Goal: Task Accomplishment & Management: Complete application form

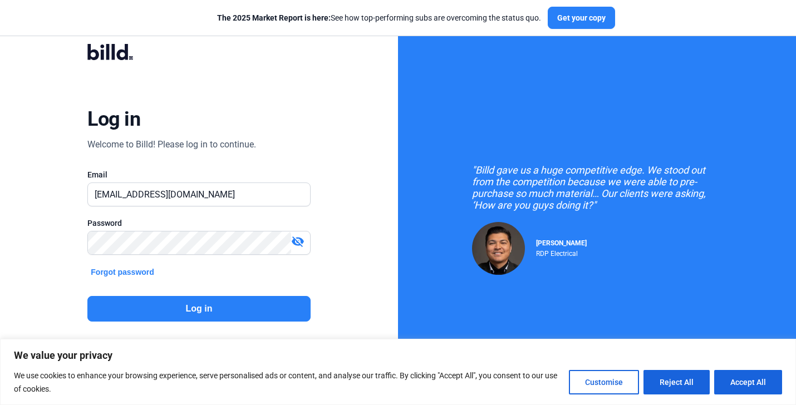
type input "[EMAIL_ADDRESS][DOMAIN_NAME]"
click at [174, 304] on button "Log in" at bounding box center [198, 309] width 223 height 26
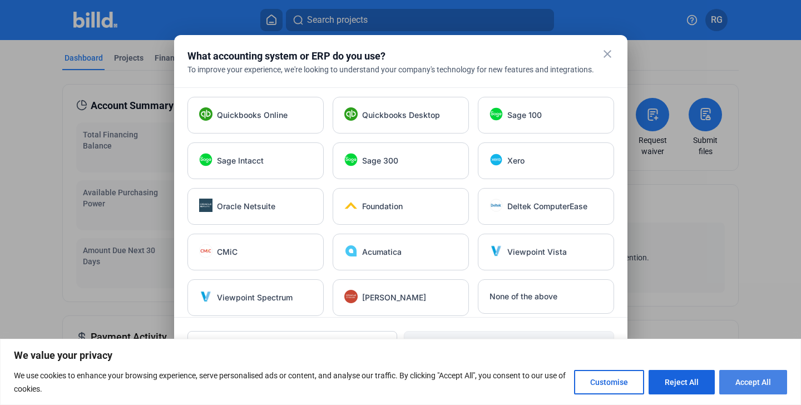
click at [757, 389] on button "Accept All" at bounding box center [753, 382] width 68 height 24
checkbox input "true"
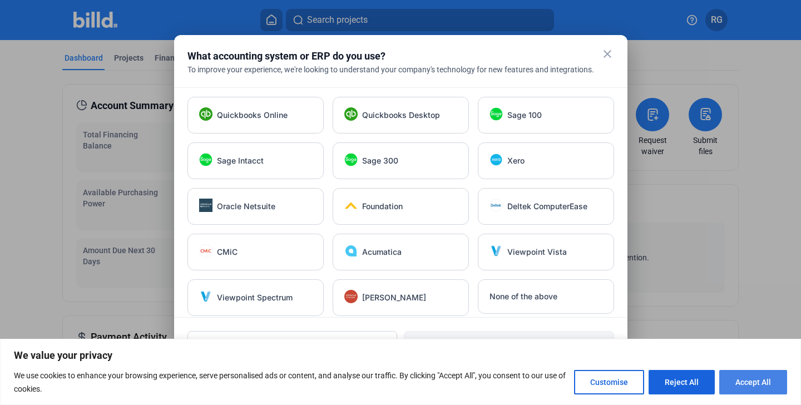
checkbox input "true"
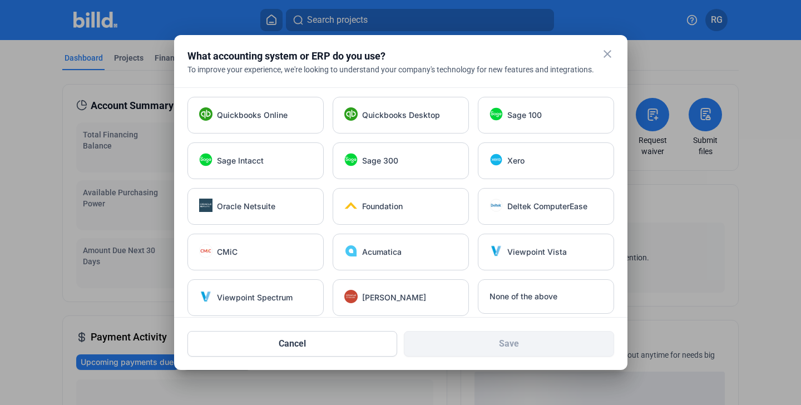
click at [607, 53] on mat-icon "close" at bounding box center [607, 53] width 13 height 13
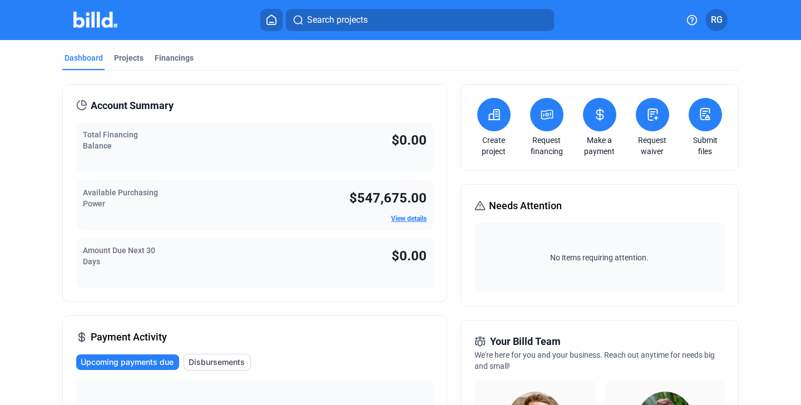
click at [493, 119] on icon at bounding box center [494, 114] width 14 height 13
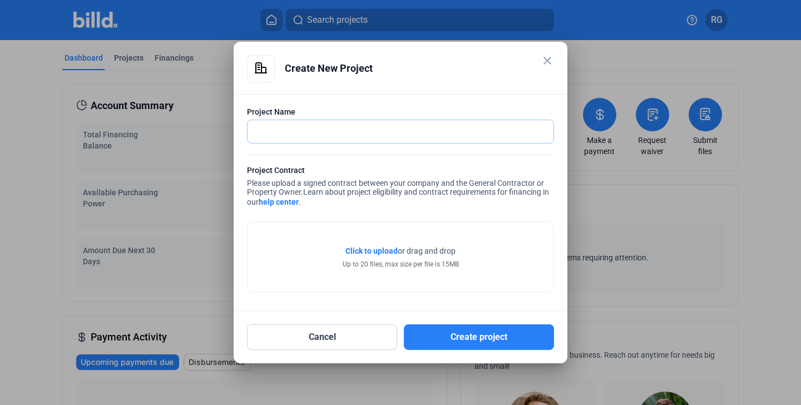
click at [478, 131] on input "text" at bounding box center [395, 131] width 294 height 23
type input "Boonton"
drag, startPoint x: 299, startPoint y: 129, endPoint x: 200, endPoint y: 129, distance: 99.0
click at [200, 129] on div "close Create New Project Project Name Boonton Project Contract Please upload a …" at bounding box center [400, 202] width 801 height 405
paste input "Wellfield WWTP Boonton"
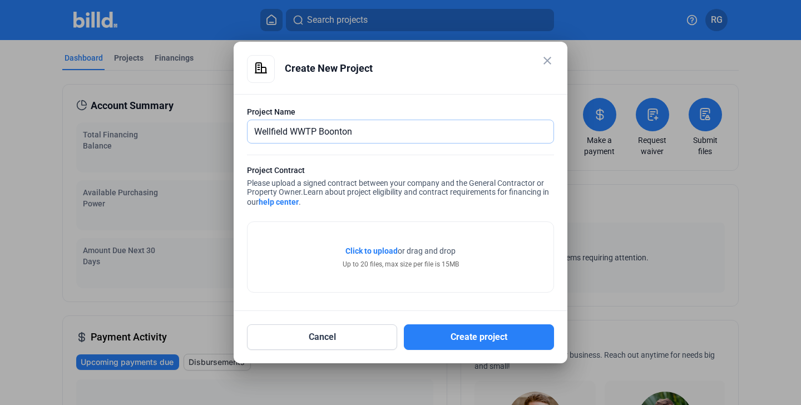
click at [299, 132] on input "Wellfield WWTP Boonton" at bounding box center [401, 131] width 306 height 23
type input "Wellfield Water Treatment Plant Upgrades Boonton"
click at [359, 253] on span "Click to upload" at bounding box center [371, 250] width 52 height 9
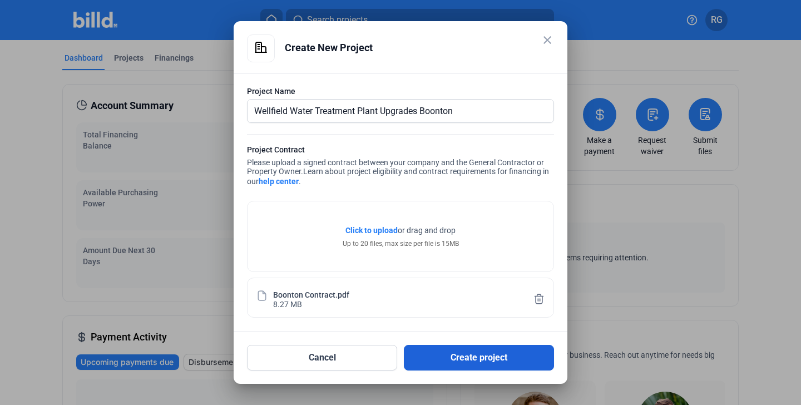
click at [457, 363] on button "Create project" at bounding box center [479, 358] width 150 height 26
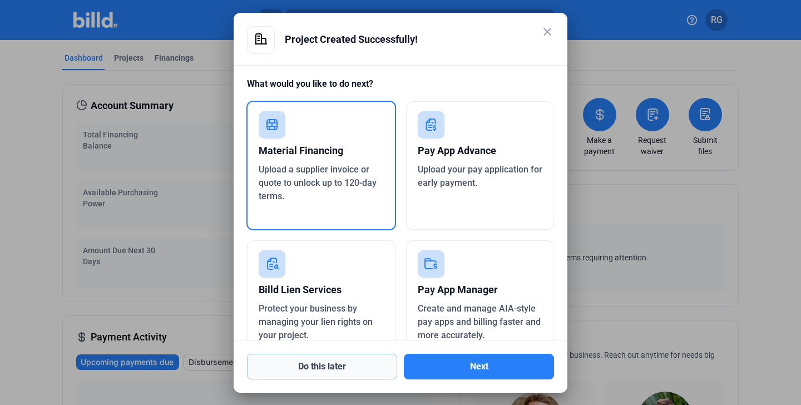
click at [334, 363] on button "Do this later" at bounding box center [322, 367] width 150 height 26
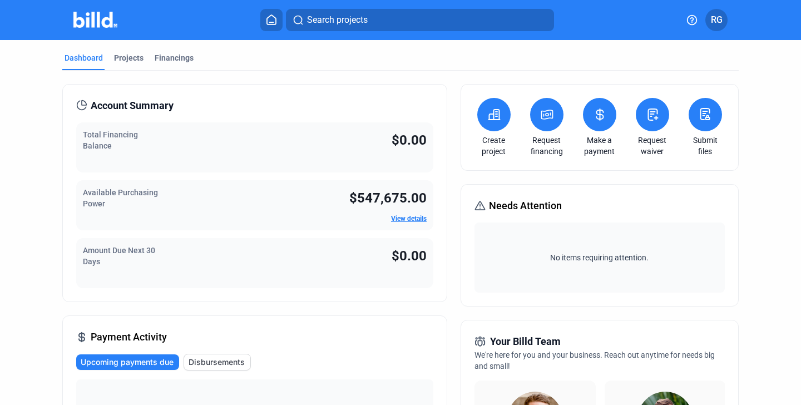
click at [718, 18] on span "RG" at bounding box center [717, 19] width 12 height 13
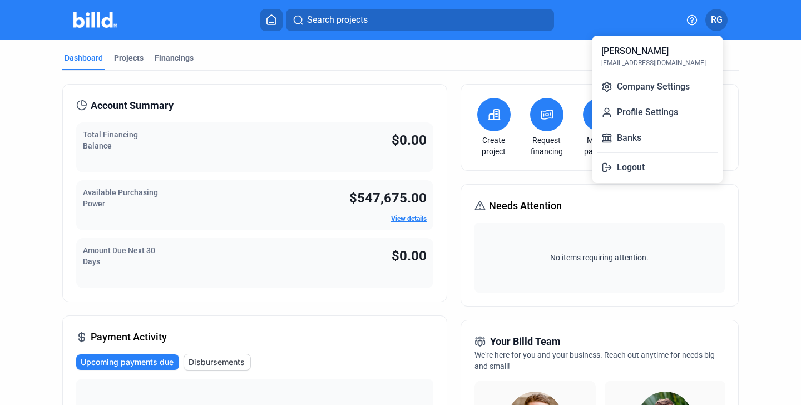
click at [120, 58] on div at bounding box center [400, 202] width 801 height 405
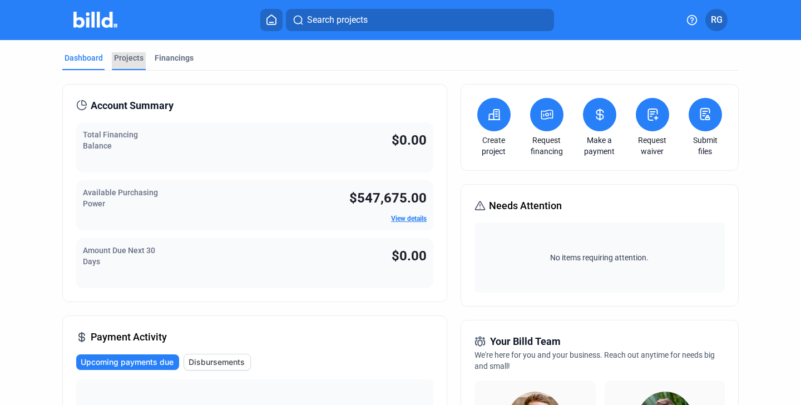
click at [124, 62] on div "Projects" at bounding box center [128, 57] width 29 height 11
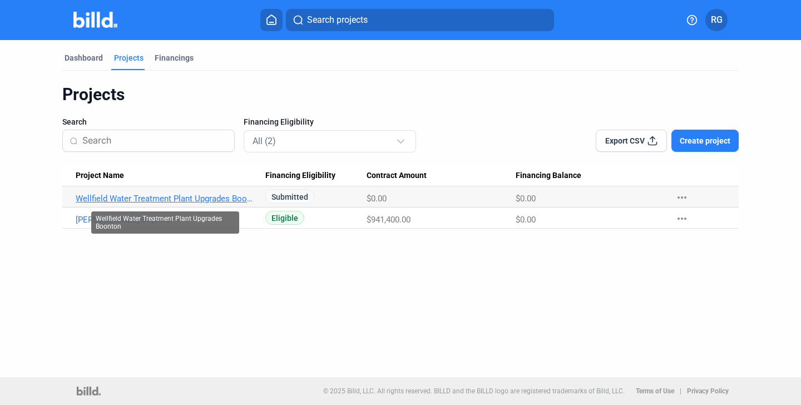
click at [215, 200] on link "Wellfield Water Treatment Plant Upgrades Boonton" at bounding box center [166, 199] width 180 height 10
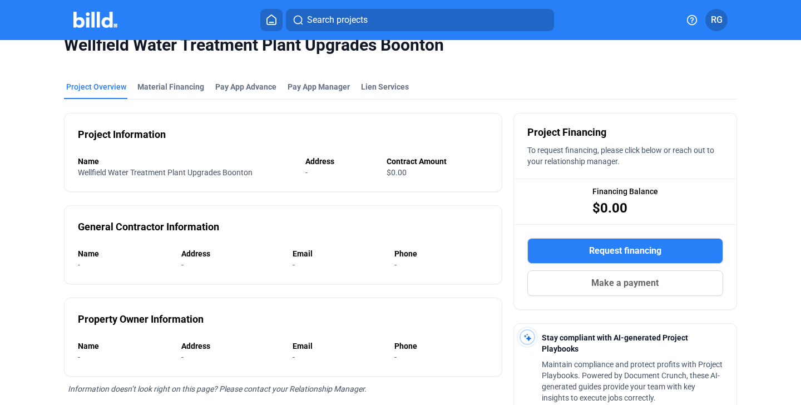
scroll to position [18, 0]
drag, startPoint x: 117, startPoint y: 174, endPoint x: 194, endPoint y: 172, distance: 77.3
click at [194, 172] on span "Wellfield Water Treatment Plant Upgrades Boonton" at bounding box center [165, 173] width 175 height 9
click at [198, 172] on span "Wellfield Water Treatment Plant Upgrades Boonton" at bounding box center [165, 173] width 175 height 9
click at [176, 87] on div "Material Financing" at bounding box center [170, 87] width 67 height 11
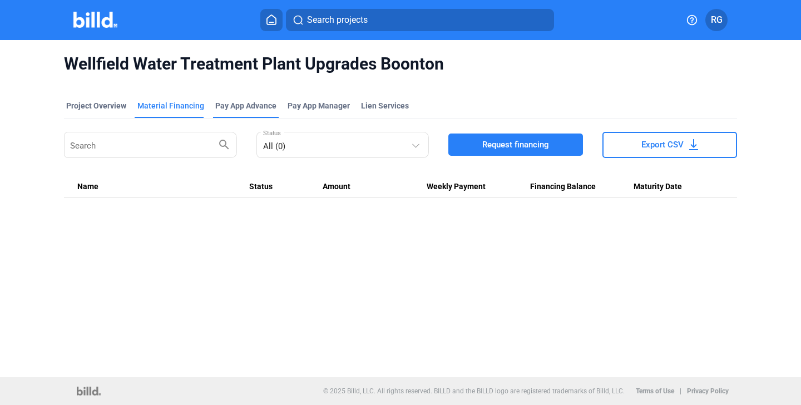
click at [244, 109] on div "Pay App Advance" at bounding box center [245, 105] width 61 height 11
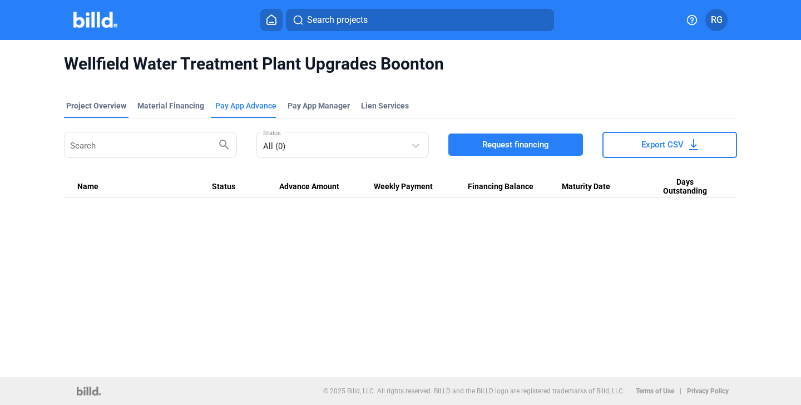
click at [111, 105] on div "Project Overview" at bounding box center [96, 105] width 60 height 11
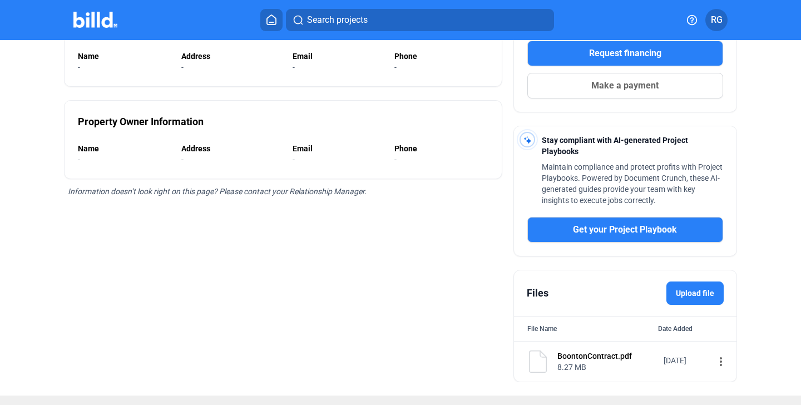
scroll to position [235, 0]
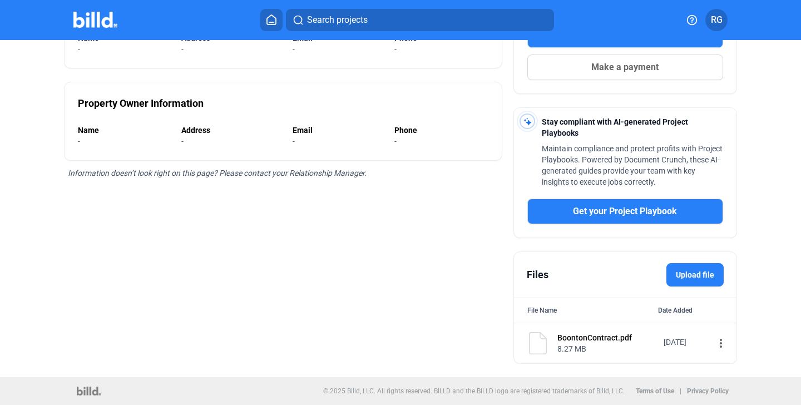
click at [696, 273] on label "Upload file" at bounding box center [695, 274] width 57 height 23
click at [0, 0] on input "Upload file" at bounding box center [0, 0] width 0 height 0
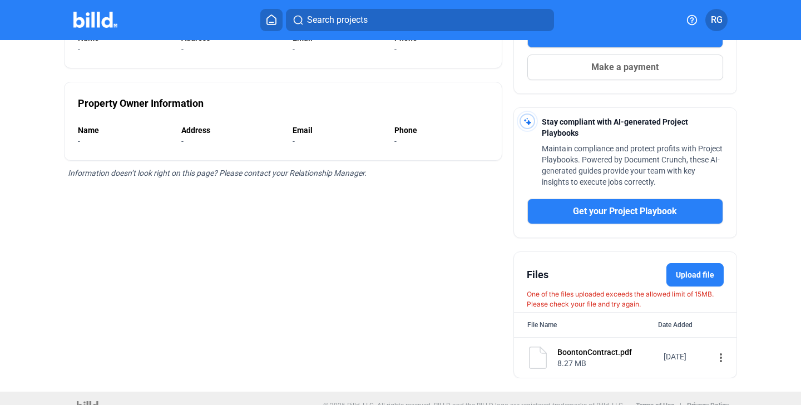
click at [683, 276] on label "Upload file" at bounding box center [695, 274] width 57 height 23
click at [0, 0] on input "Upload file" at bounding box center [0, 0] width 0 height 0
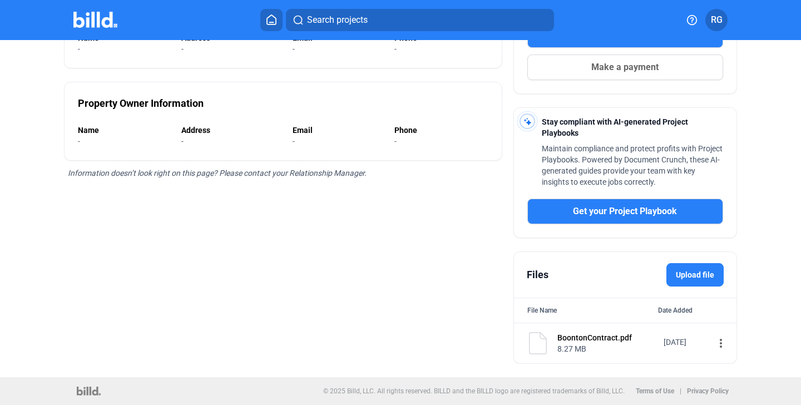
click at [693, 275] on label "Upload file" at bounding box center [695, 274] width 57 height 23
click at [0, 0] on input "Upload file" at bounding box center [0, 0] width 0 height 0
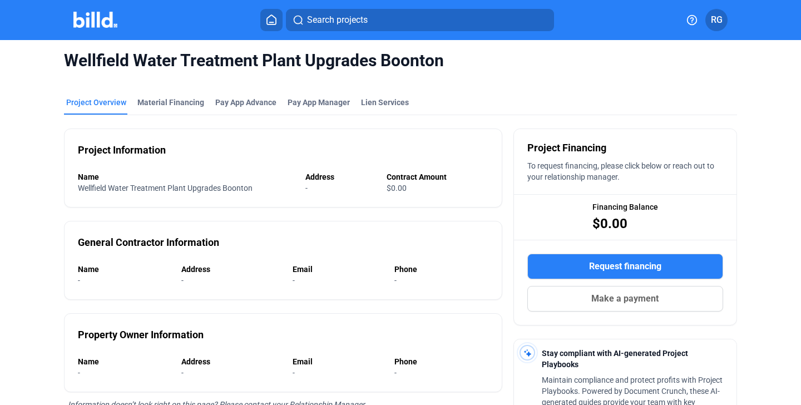
scroll to position [0, 0]
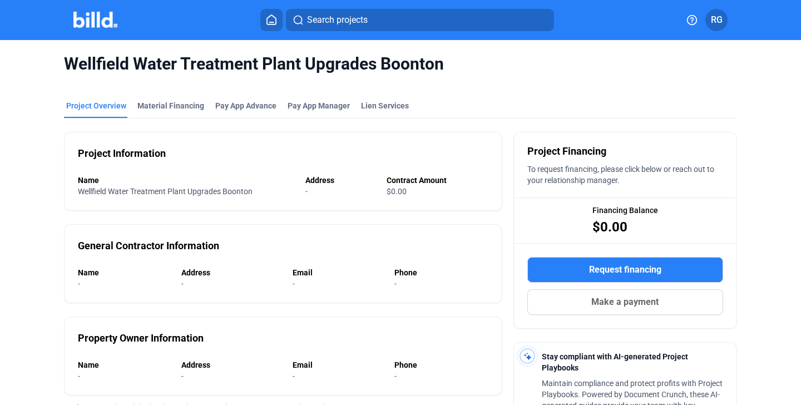
click at [713, 23] on span "RG" at bounding box center [717, 19] width 12 height 13
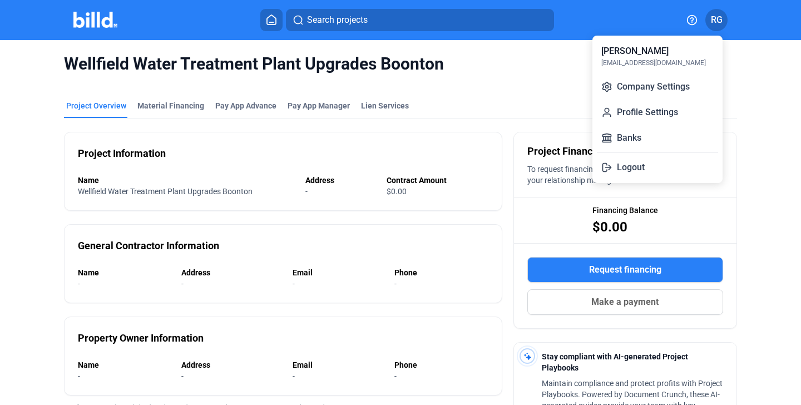
click at [94, 19] on div at bounding box center [400, 202] width 801 height 405
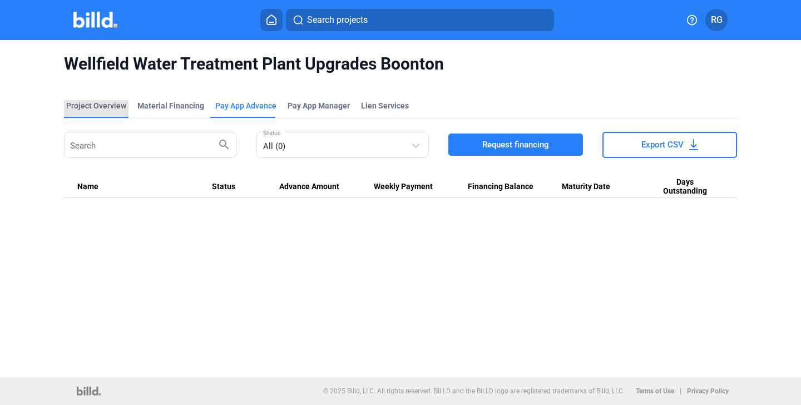
click at [102, 104] on div "Project Overview" at bounding box center [96, 105] width 60 height 11
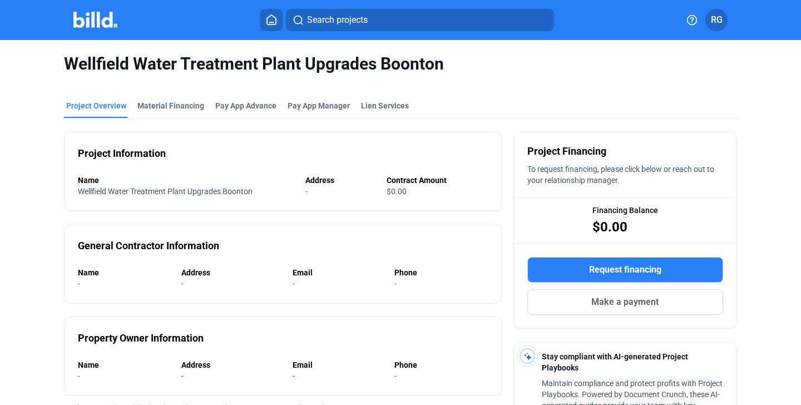
click at [87, 21] on img at bounding box center [95, 20] width 44 height 16
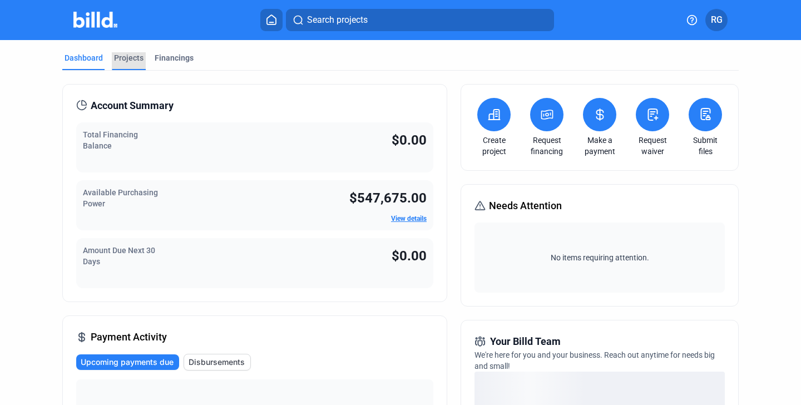
click at [117, 60] on div "Projects" at bounding box center [128, 57] width 29 height 11
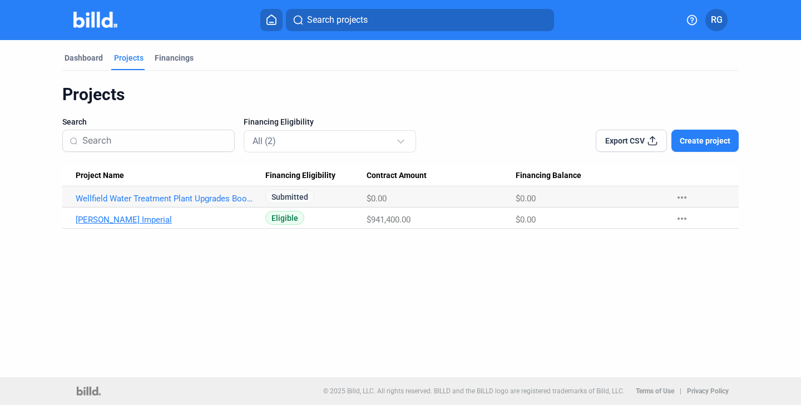
click at [82, 219] on link "[PERSON_NAME] Imperial" at bounding box center [166, 220] width 180 height 10
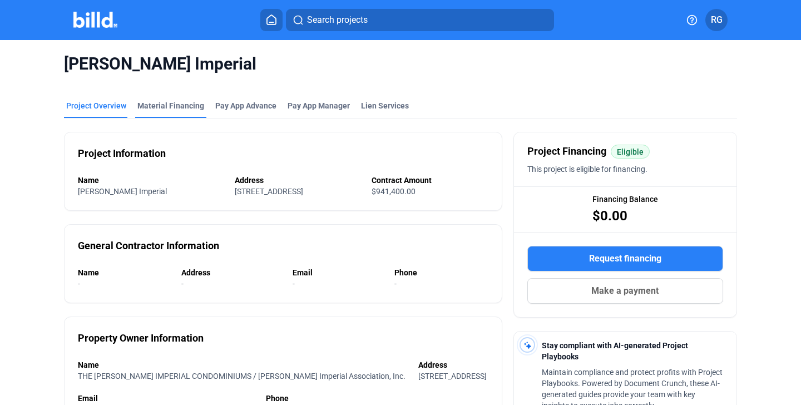
click at [174, 108] on div "Material Financing" at bounding box center [170, 105] width 67 height 11
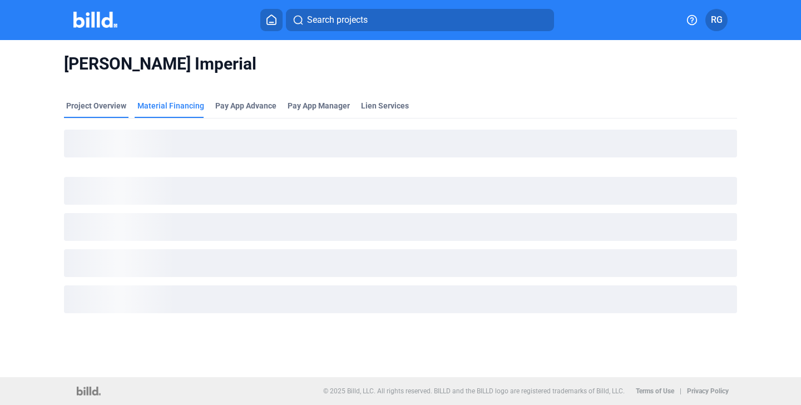
click at [101, 110] on div "Project Overview" at bounding box center [96, 105] width 60 height 11
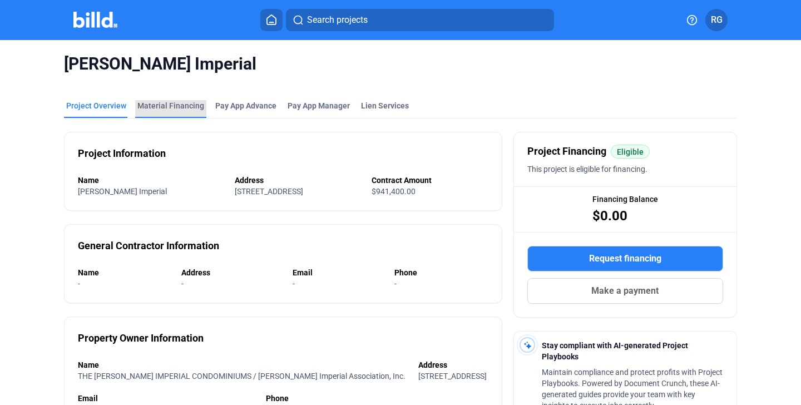
click at [171, 108] on div "Material Financing" at bounding box center [170, 105] width 67 height 11
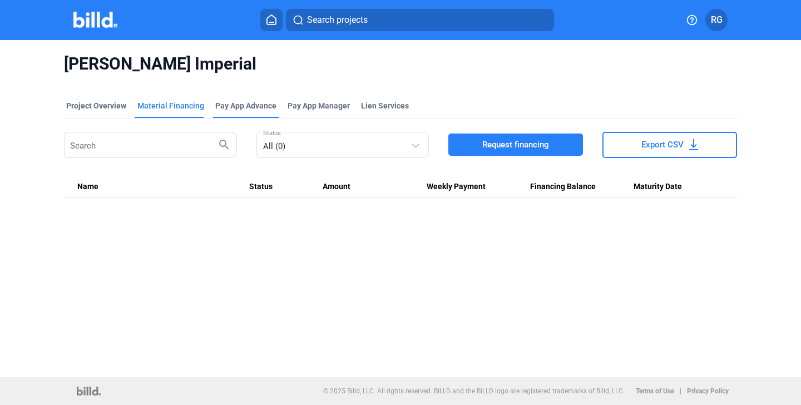
click at [261, 110] on div "Pay App Advance" at bounding box center [245, 105] width 61 height 11
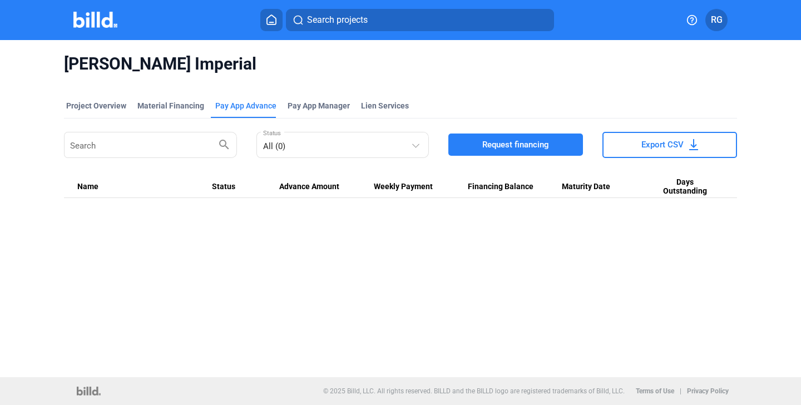
click at [381, 99] on mat-tab-group "Project Overview Material Financing Pay App Advance Pay App Manager Lien Servic…" at bounding box center [400, 143] width 673 height 110
click at [381, 107] on div "Lien Services" at bounding box center [385, 105] width 48 height 11
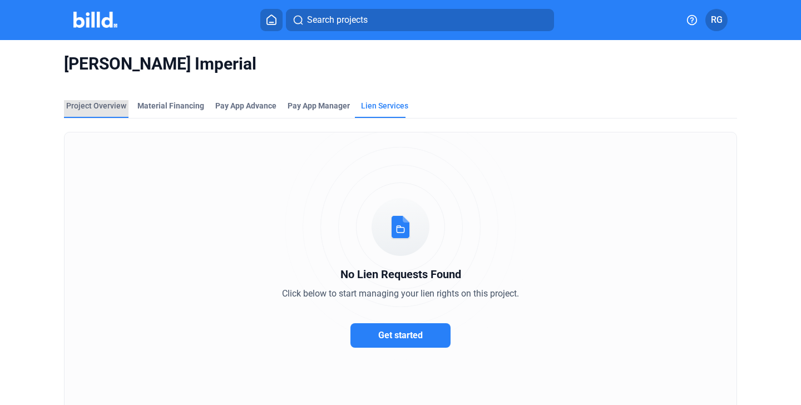
click at [105, 113] on div "Project Overview" at bounding box center [96, 109] width 65 height 18
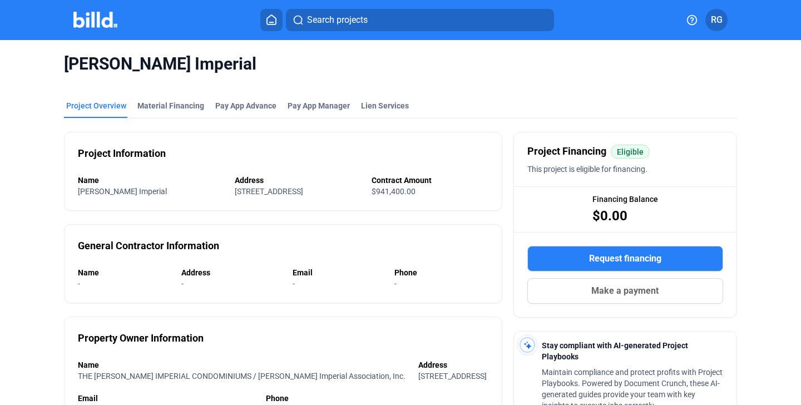
click at [75, 22] on img at bounding box center [95, 20] width 44 height 16
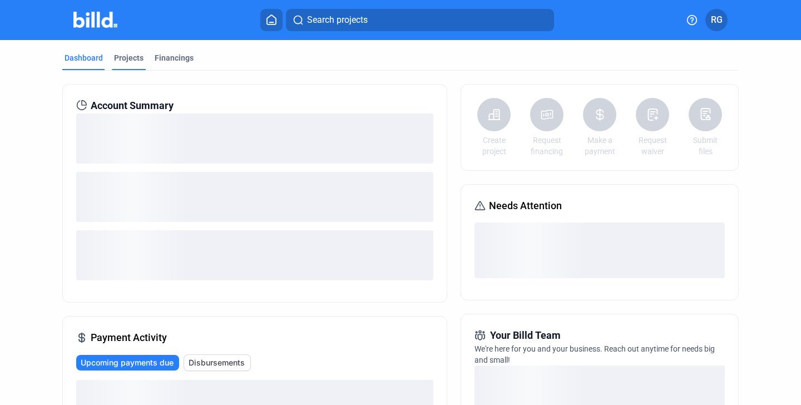
click at [132, 58] on div "Projects" at bounding box center [128, 57] width 29 height 11
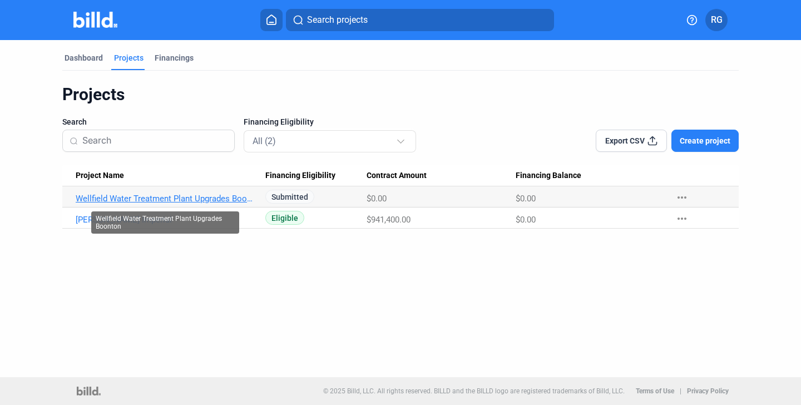
click at [144, 201] on link "Wellfield Water Treatment Plant Upgrades Boonton" at bounding box center [166, 199] width 180 height 10
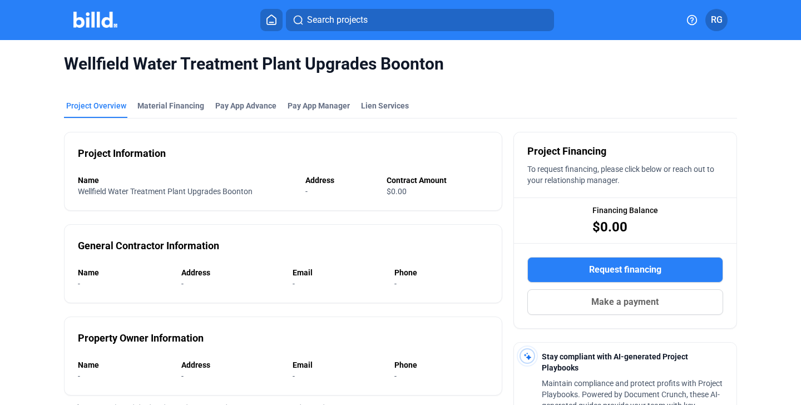
click at [255, 175] on div "Name" at bounding box center [186, 180] width 216 height 11
click at [357, 203] on div "Project Information Name Wellfield Water Treatment Plant Upgrades Boonton Addre…" at bounding box center [283, 171] width 438 height 79
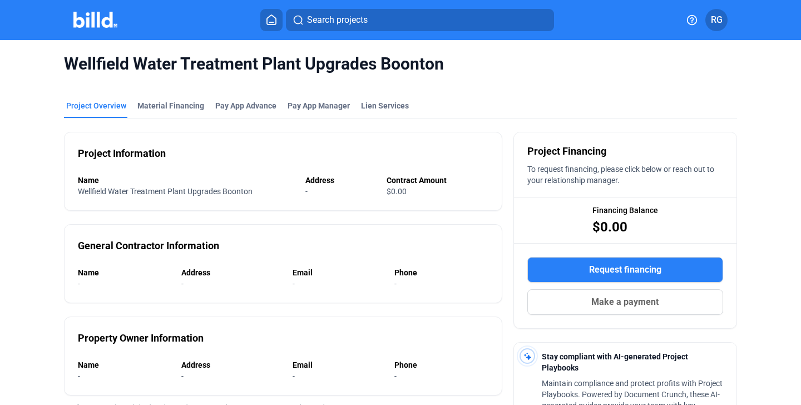
click at [357, 203] on div "Project Information Name Wellfield Water Treatment Plant Upgrades Boonton Addre…" at bounding box center [283, 171] width 438 height 79
click at [298, 141] on div "Project Information Name Wellfield Water Treatment Plant Upgrades Boonton Addre…" at bounding box center [283, 171] width 438 height 79
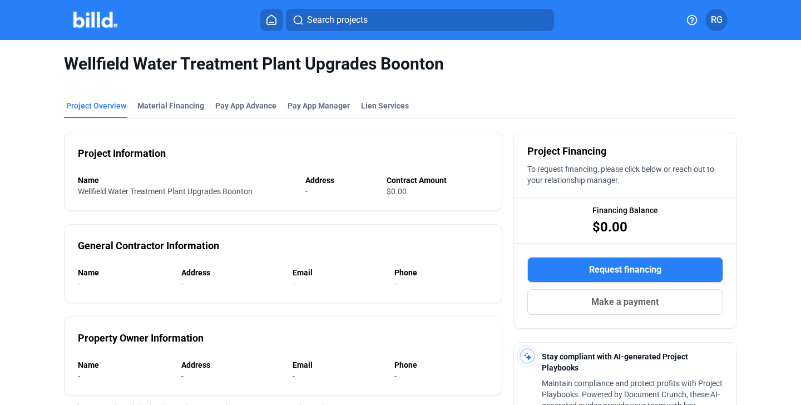
click at [315, 187] on div "-" at bounding box center [336, 191] width 63 height 11
drag, startPoint x: 315, startPoint y: 188, endPoint x: 300, endPoint y: 187, distance: 15.6
click at [300, 187] on div "Name Wellfield Water Treatment Plant Upgrades Boonton Address - Contract Amount…" at bounding box center [283, 186] width 411 height 22
click at [314, 185] on div "Address" at bounding box center [340, 180] width 71 height 11
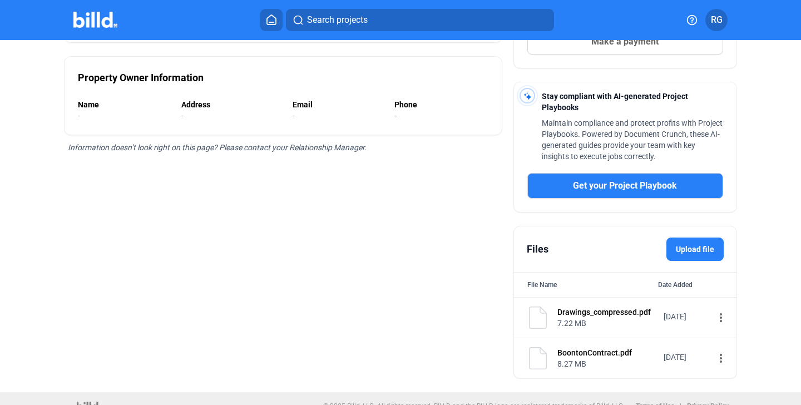
scroll to position [258, 0]
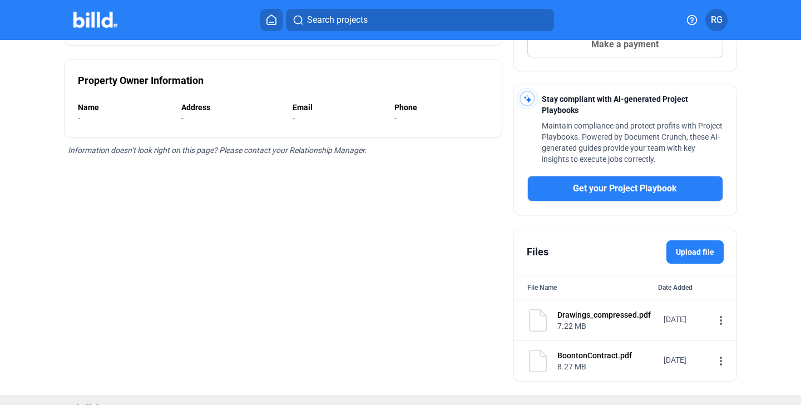
drag, startPoint x: 194, startPoint y: 152, endPoint x: 228, endPoint y: 152, distance: 33.9
click at [228, 152] on span "Information doesn’t look right on this page? Please contact your Relationship M…" at bounding box center [217, 150] width 299 height 9
click at [258, 156] on div "Information doesn’t look right on this page? Please contact your Relationship M…" at bounding box center [283, 150] width 438 height 24
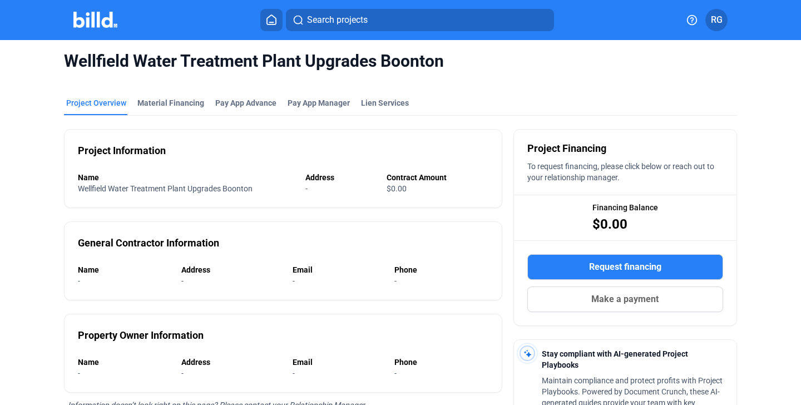
scroll to position [0, 0]
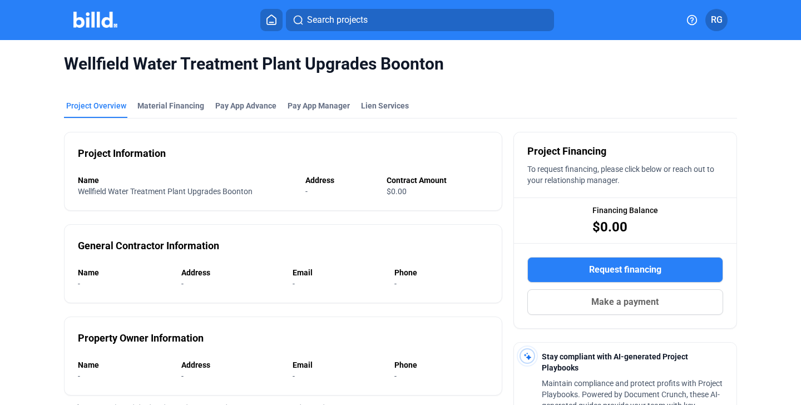
drag, startPoint x: 321, startPoint y: 192, endPoint x: 300, endPoint y: 192, distance: 20.6
click at [300, 192] on div "Name Wellfield Water Treatment Plant Upgrades Boonton Address - Contract Amount…" at bounding box center [283, 186] width 411 height 22
click at [313, 191] on div "-" at bounding box center [336, 191] width 63 height 11
drag, startPoint x: 313, startPoint y: 191, endPoint x: 298, endPoint y: 191, distance: 14.5
click at [298, 191] on div "Name Wellfield Water Treatment Plant Upgrades Boonton Address - Contract Amount…" at bounding box center [283, 186] width 411 height 22
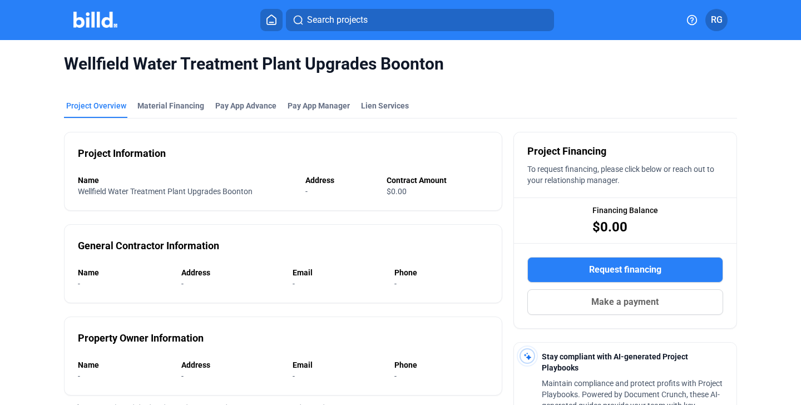
click at [317, 190] on div "-" at bounding box center [336, 191] width 63 height 11
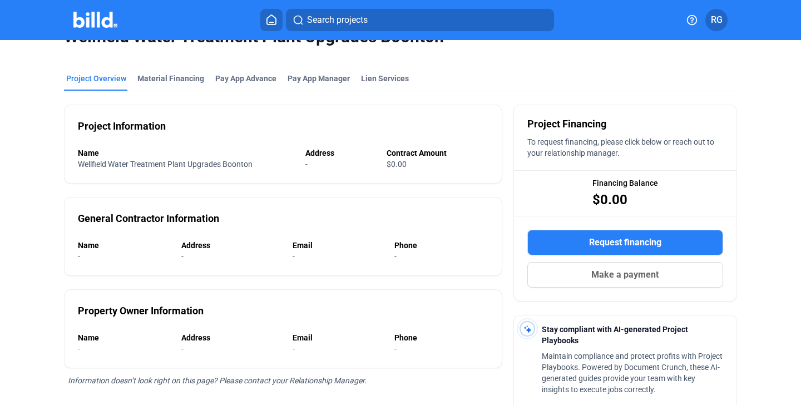
scroll to position [31, 0]
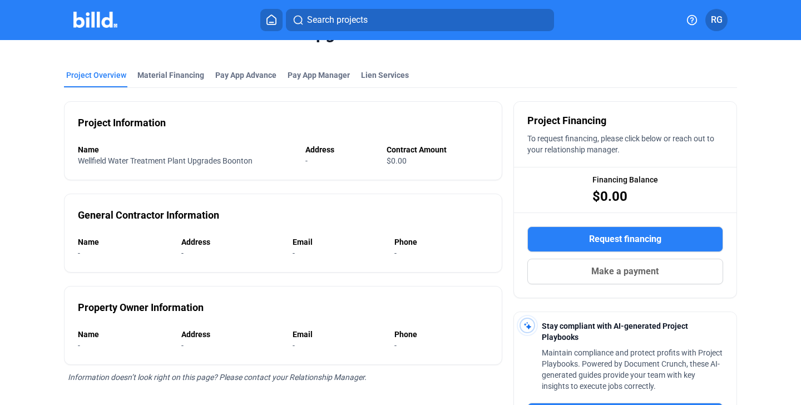
click at [313, 162] on div "-" at bounding box center [336, 160] width 63 height 11
click at [251, 161] on span "Wellfield Water Treatment Plant Upgrades Boonton" at bounding box center [165, 160] width 175 height 9
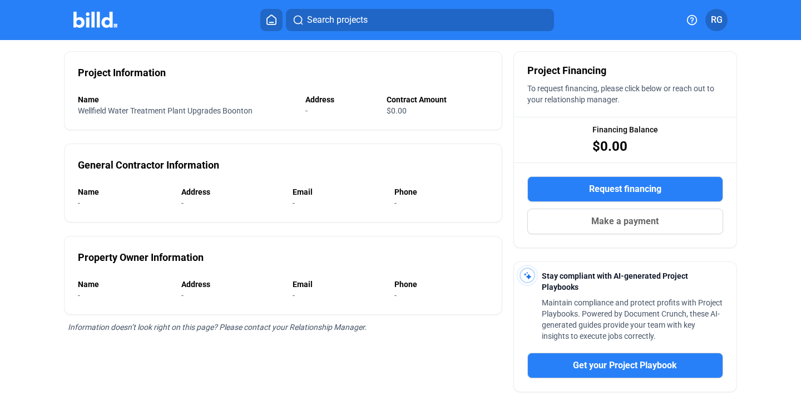
scroll to position [0, 0]
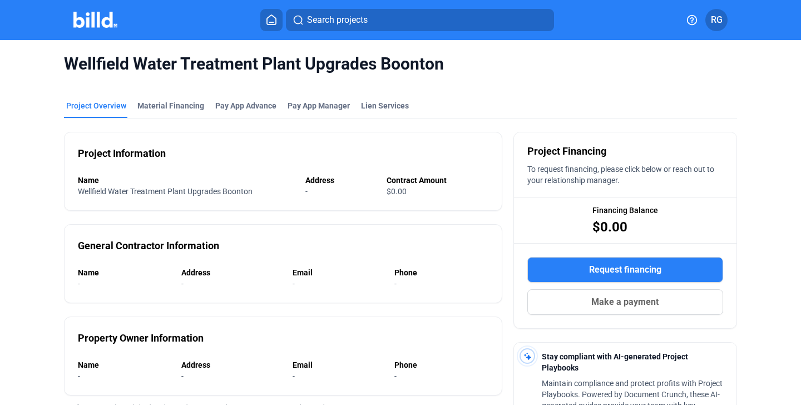
click at [93, 16] on img at bounding box center [95, 20] width 44 height 16
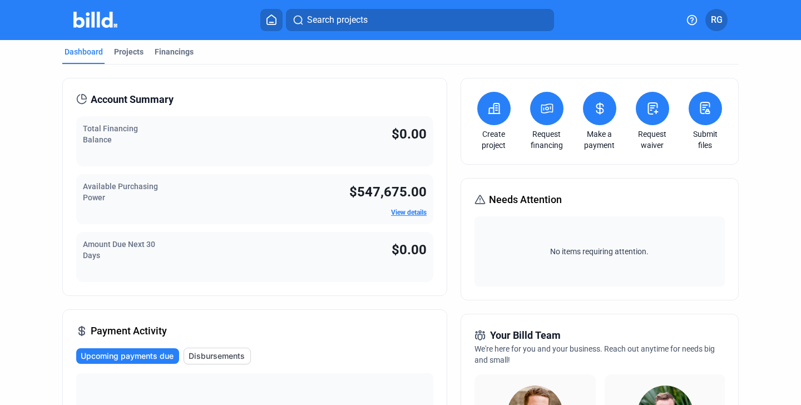
scroll to position [13, 0]
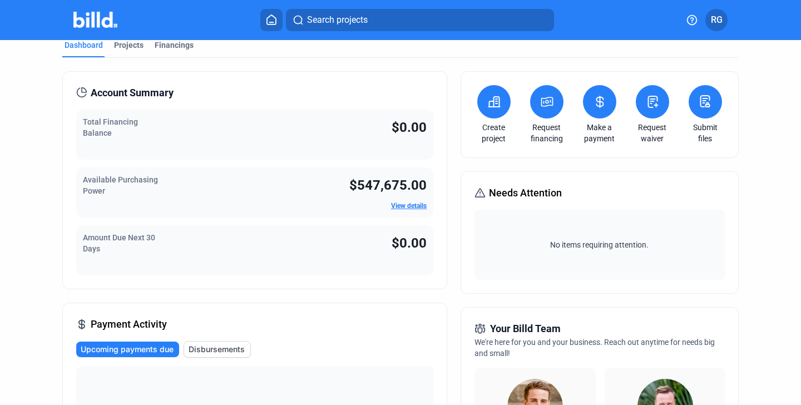
click at [486, 113] on button at bounding box center [493, 101] width 33 height 33
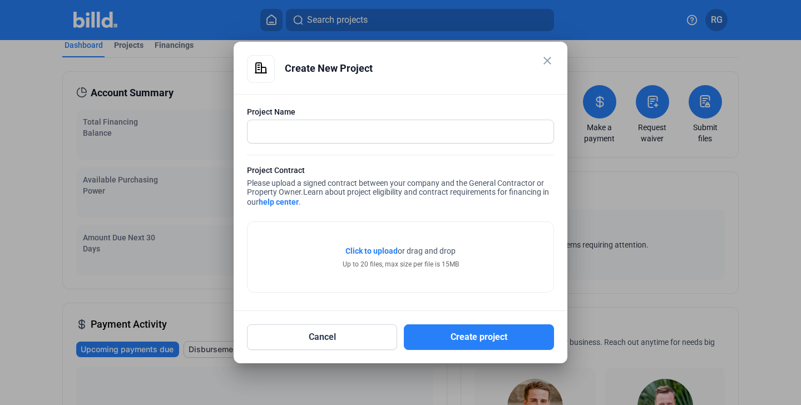
click at [550, 56] on mat-icon "close" at bounding box center [547, 60] width 13 height 13
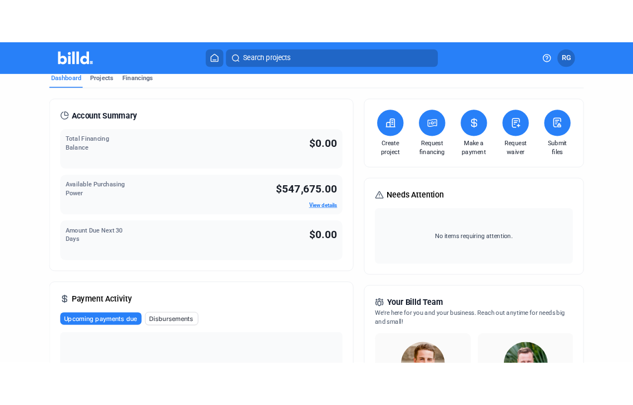
scroll to position [0, 0]
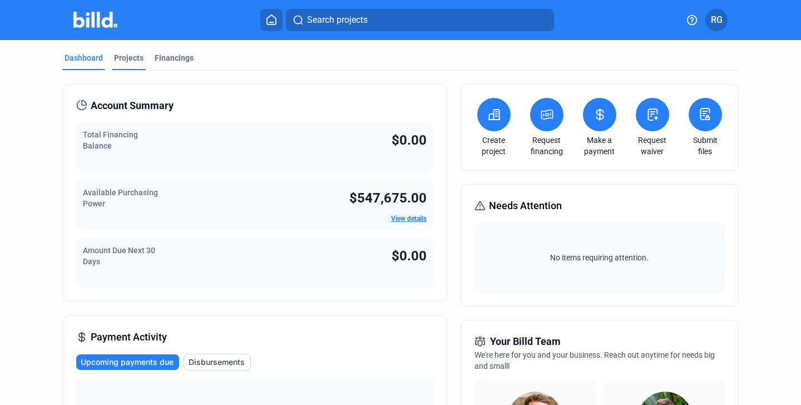
click at [129, 57] on div "Projects" at bounding box center [128, 57] width 29 height 11
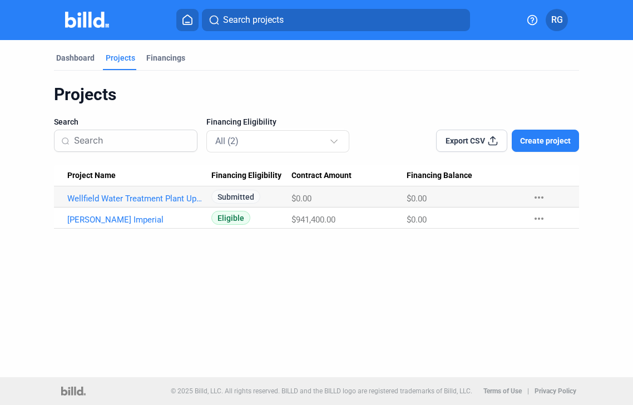
click at [101, 193] on Name "Wellfield Water Treatment Plant Upgrades Boonton" at bounding box center [132, 196] width 157 height 21
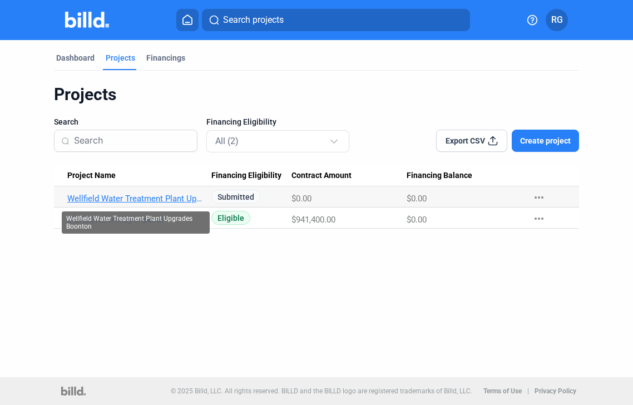
click at [105, 200] on link "Wellfield Water Treatment Plant Upgrades Boonton" at bounding box center [135, 199] width 137 height 10
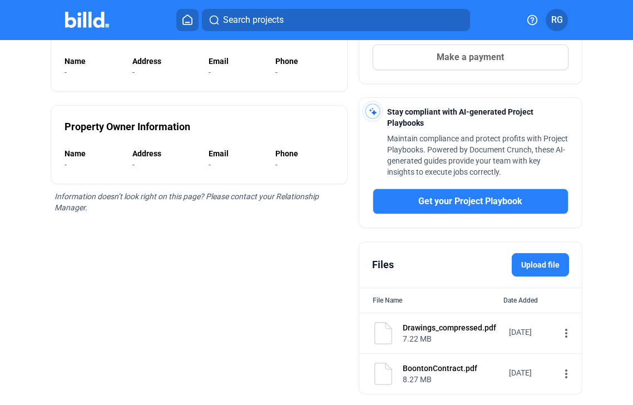
scroll to position [276, 0]
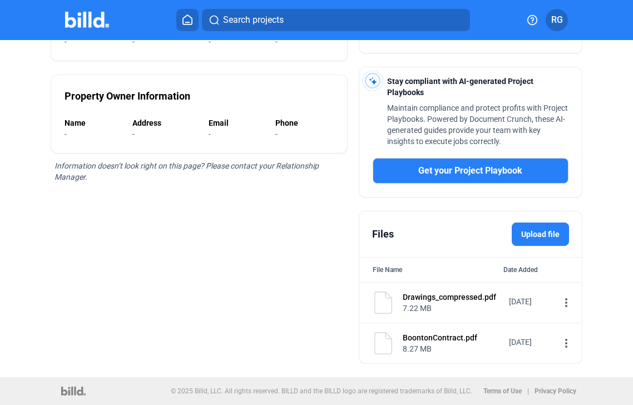
click at [530, 242] on label "Upload file" at bounding box center [540, 234] width 57 height 23
click at [0, 0] on input "Upload file" at bounding box center [0, 0] width 0 height 0
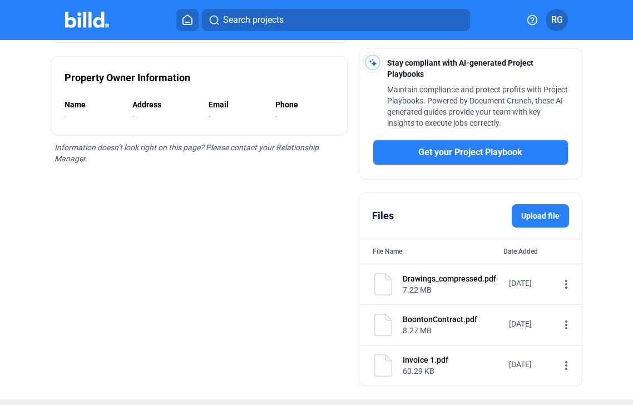
scroll to position [297, 0]
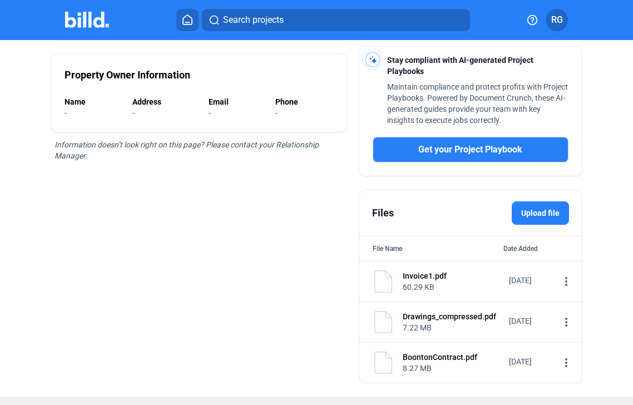
click at [560, 324] on mat-icon "more_vert" at bounding box center [566, 321] width 13 height 13
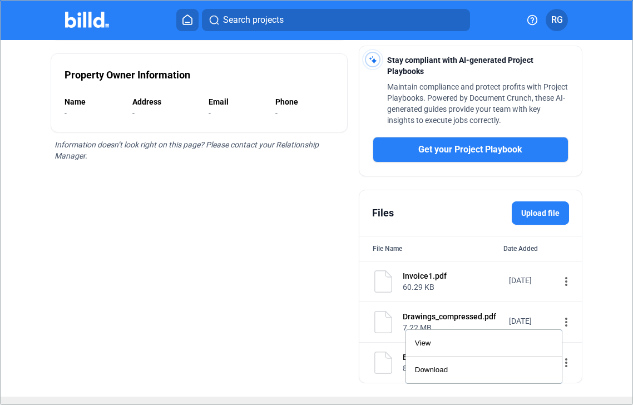
click at [231, 288] on div at bounding box center [316, 202] width 633 height 405
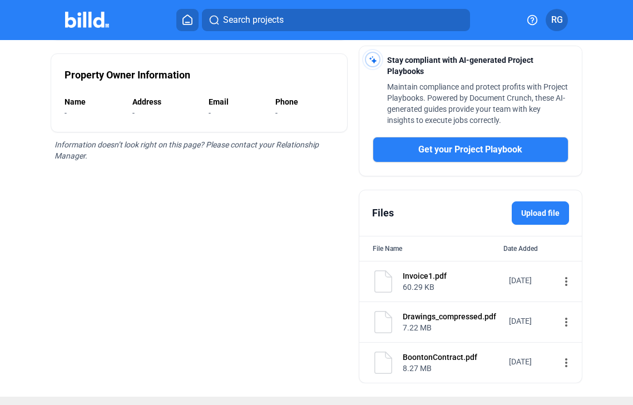
scroll to position [317, 0]
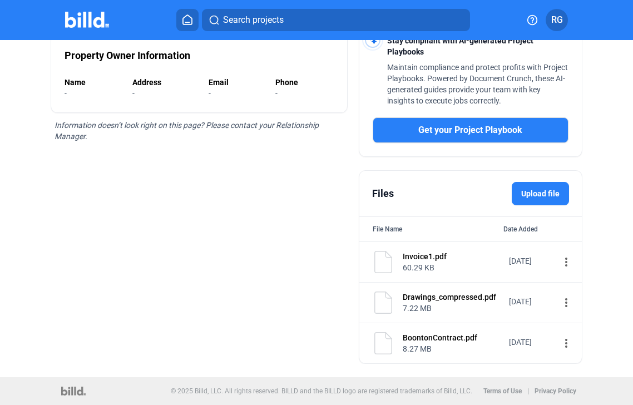
click at [526, 189] on label "Upload file" at bounding box center [540, 193] width 57 height 23
click at [0, 0] on input "Upload file" at bounding box center [0, 0] width 0 height 0
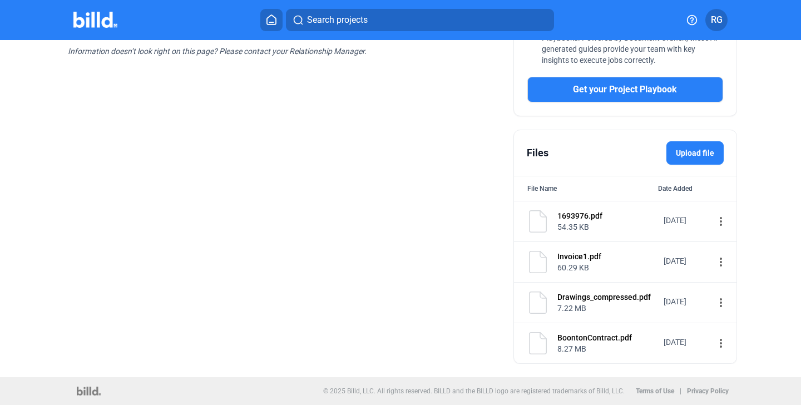
scroll to position [324, 0]
